Goal: Entertainment & Leisure: Consume media (video, audio)

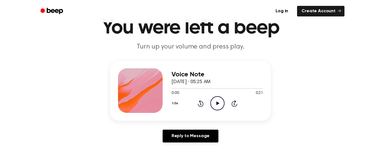
scroll to position [26, 0]
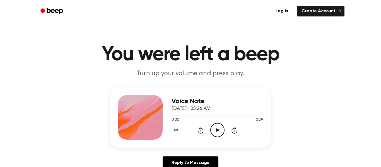
click at [220, 128] on icon "Play Audio" at bounding box center [217, 130] width 14 height 14
click at [220, 128] on icon "Pause Audio" at bounding box center [217, 130] width 14 height 14
drag, startPoint x: 187, startPoint y: 114, endPoint x: 165, endPoint y: 116, distance: 21.8
click at [165, 116] on div "Voice Note September 24, 2025 · 05:26 AM 0:04 0:29 Your browser does not suppor…" at bounding box center [190, 117] width 161 height 60
click at [175, 115] on div at bounding box center [218, 115] width 92 height 1
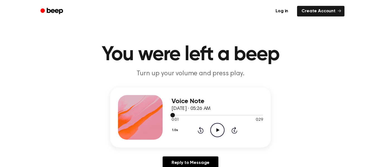
click at [172, 115] on span at bounding box center [172, 115] width 4 height 4
